Goal: Information Seeking & Learning: Learn about a topic

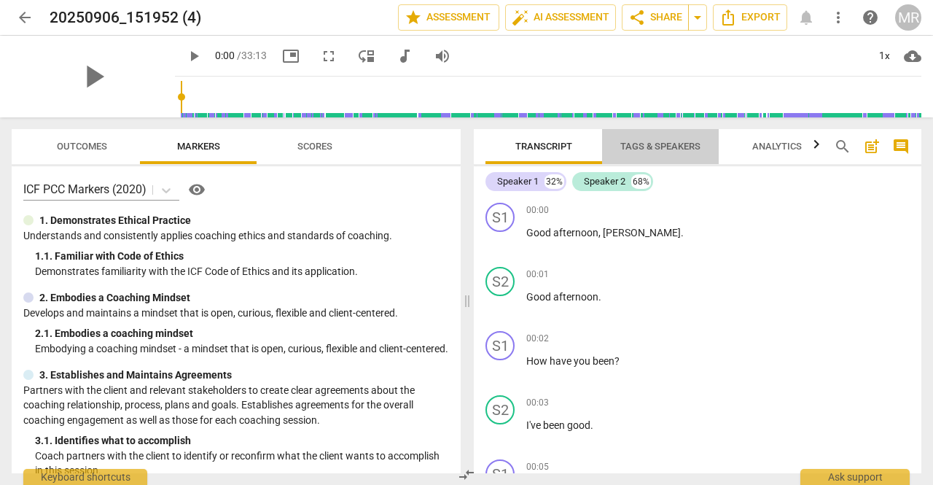
click at [653, 144] on span "Tags & Speakers" at bounding box center [661, 146] width 80 height 11
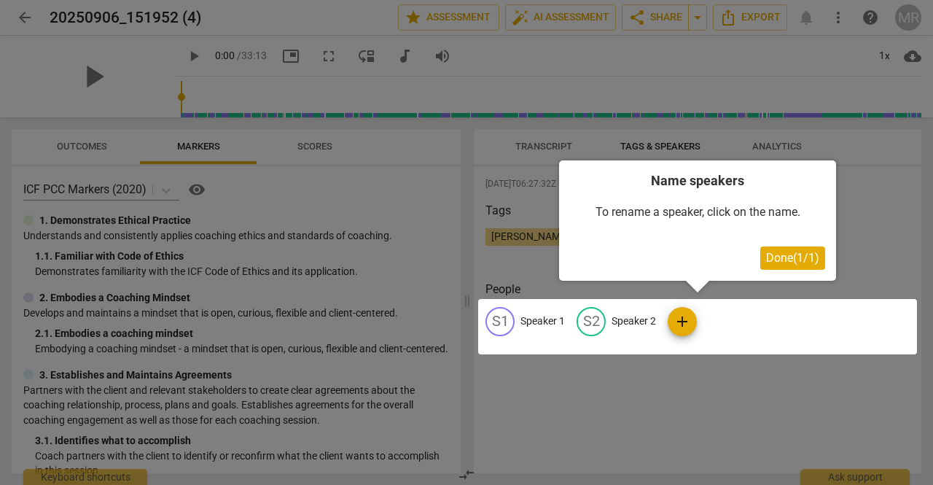
click at [529, 323] on div at bounding box center [697, 326] width 439 height 55
click at [871, 190] on div at bounding box center [466, 242] width 933 height 485
click at [693, 396] on div at bounding box center [466, 242] width 933 height 485
click at [521, 269] on div at bounding box center [466, 242] width 933 height 485
click at [494, 319] on div at bounding box center [697, 326] width 439 height 55
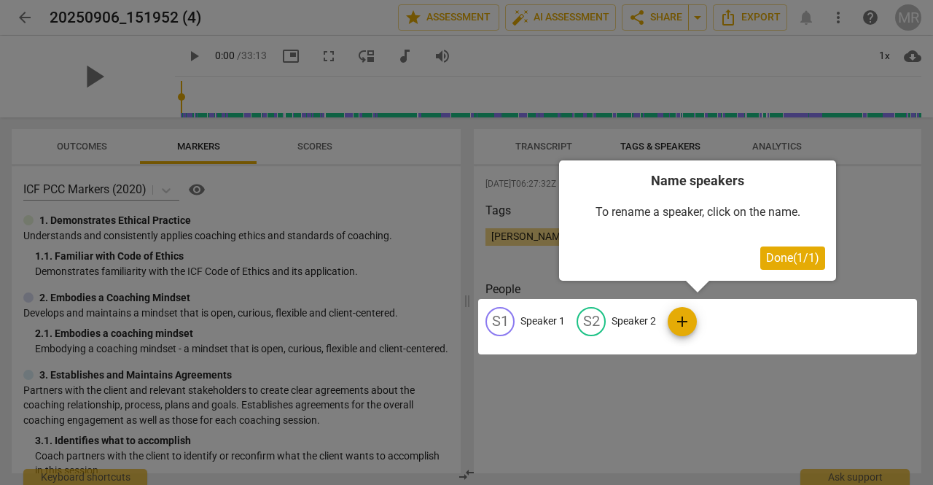
click at [494, 319] on div at bounding box center [697, 326] width 439 height 55
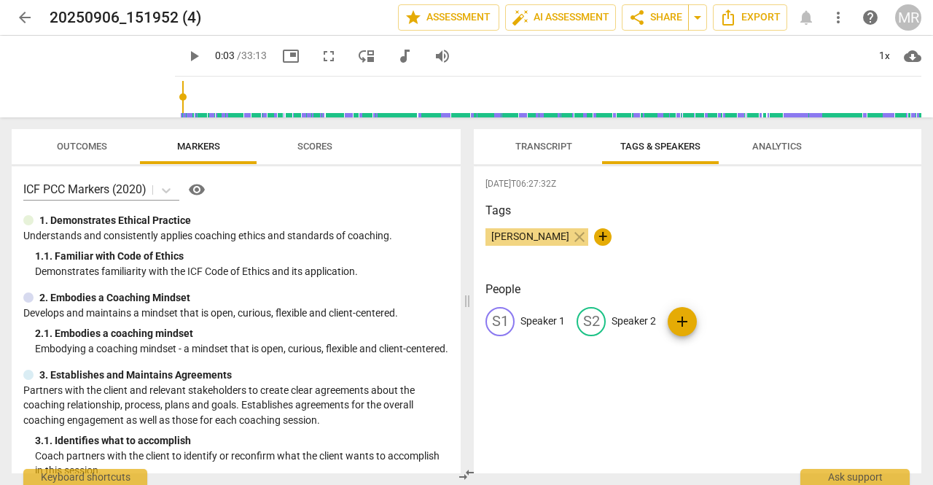
type input "3"
click at [776, 145] on span "Analytics" at bounding box center [778, 146] width 50 height 11
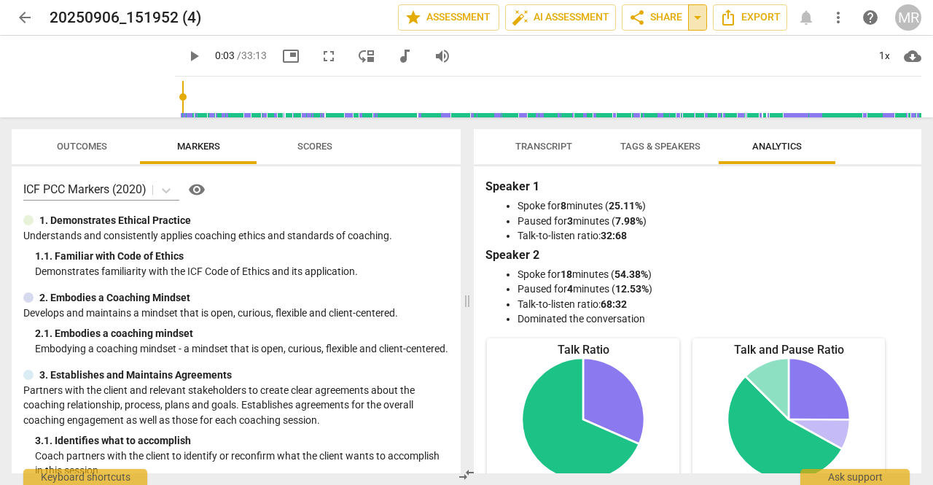
click at [700, 17] on span "arrow_drop_down" at bounding box center [698, 18] width 18 height 18
click at [785, 62] on div "play_arrow 0:03 / 33:13 picture_in_picture fullscreen move_down audiotrack volu…" at bounding box center [548, 56] width 747 height 41
click at [326, 147] on span "Scores" at bounding box center [315, 146] width 35 height 11
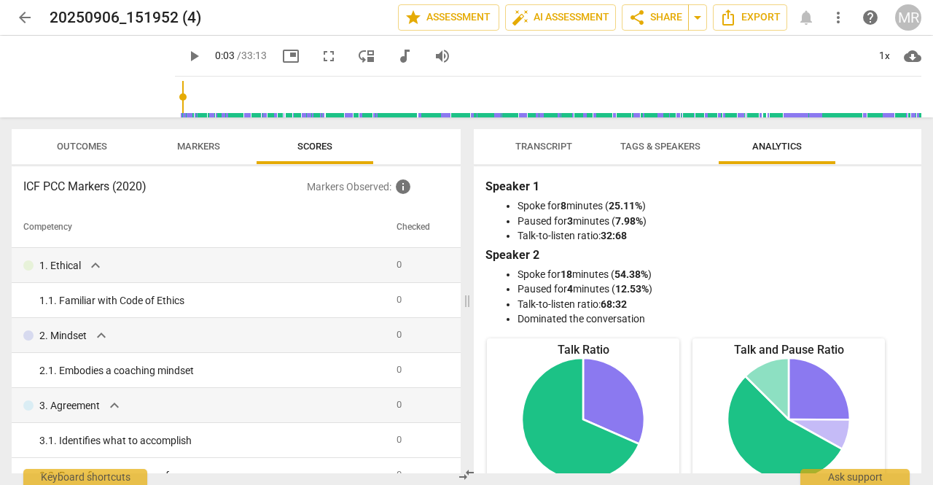
click at [80, 144] on span "Outcomes" at bounding box center [82, 146] width 50 height 11
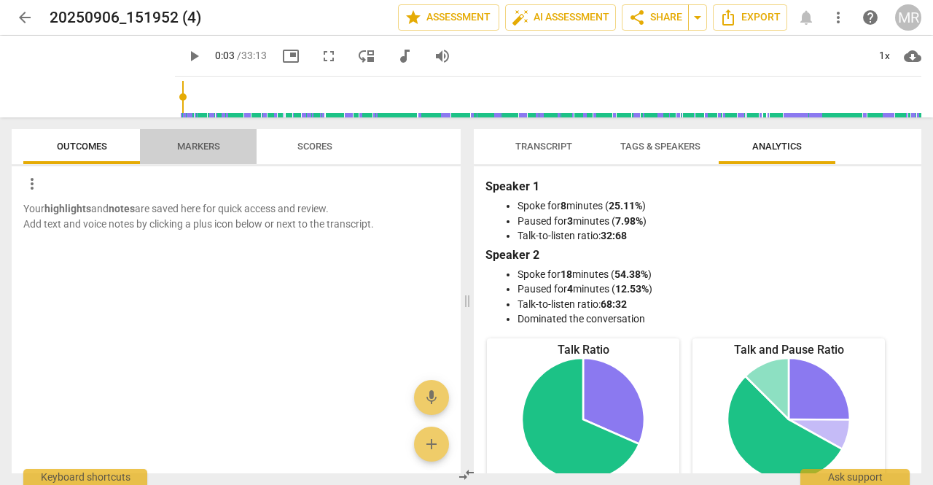
click at [195, 145] on span "Markers" at bounding box center [198, 146] width 43 height 11
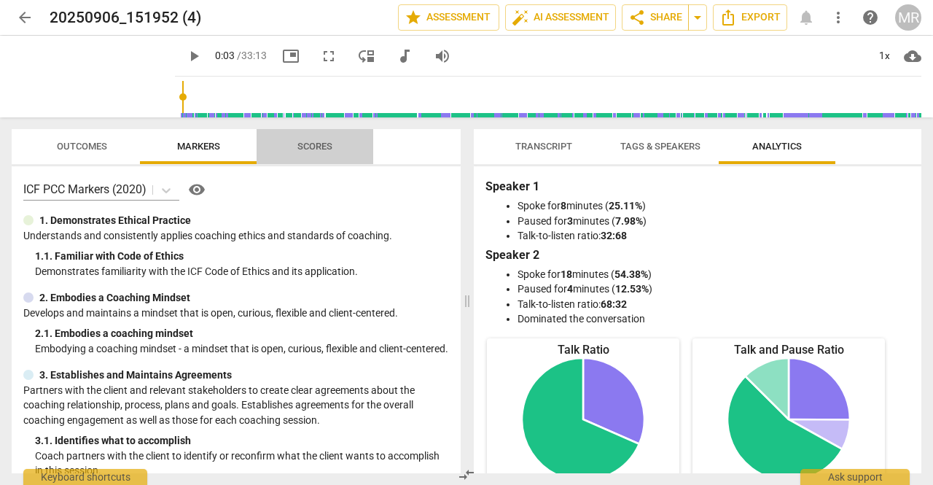
click at [307, 145] on span "Scores" at bounding box center [315, 146] width 35 height 11
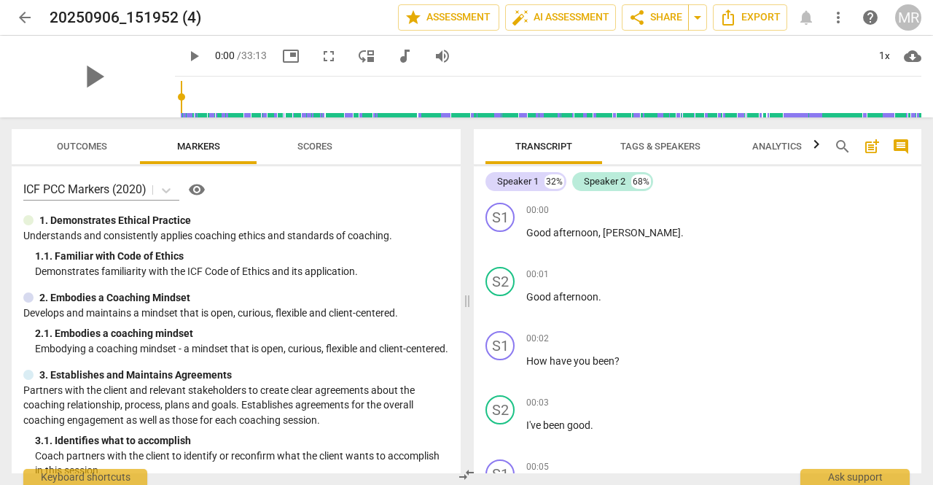
scroll to position [68, 0]
